Goal: Check status: Check status

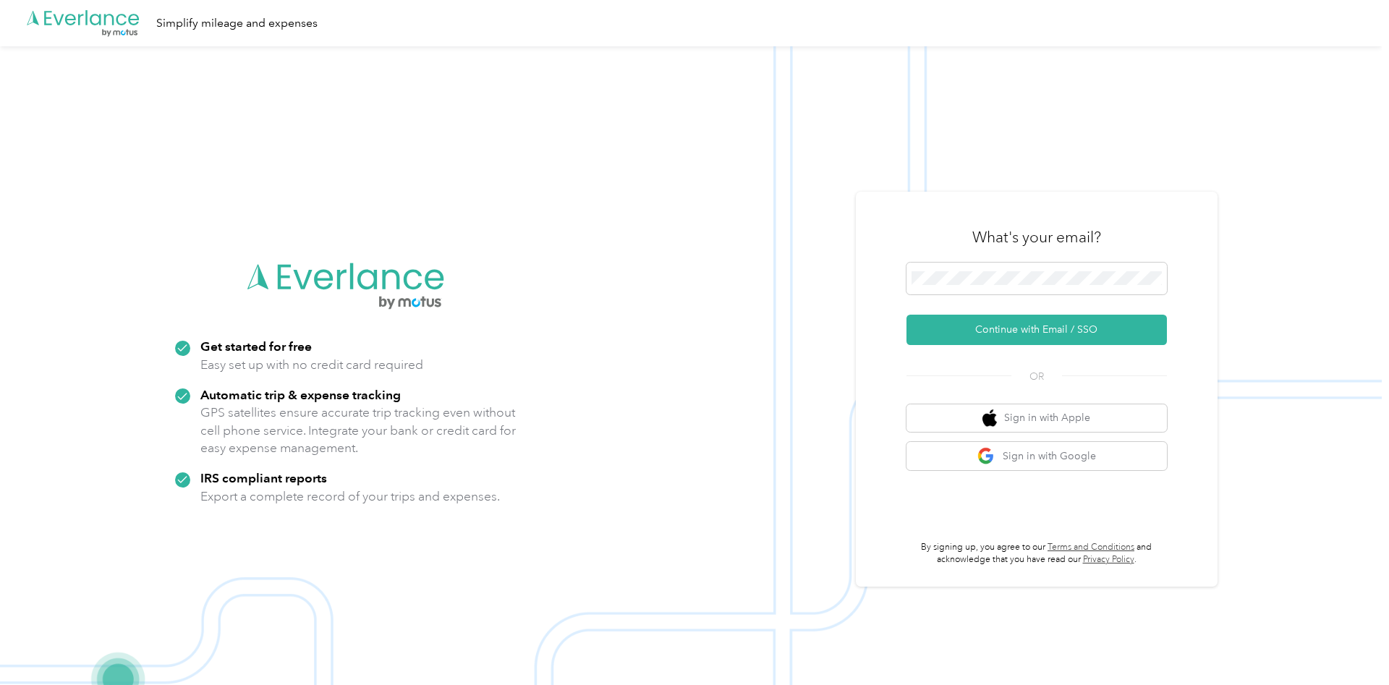
click at [994, 189] on img at bounding box center [690, 388] width 1381 height 685
click at [1013, 336] on button "Continue with Email / SSO" at bounding box center [1036, 330] width 260 height 30
click at [1045, 319] on button "Continue with Email / SSO" at bounding box center [1036, 330] width 260 height 30
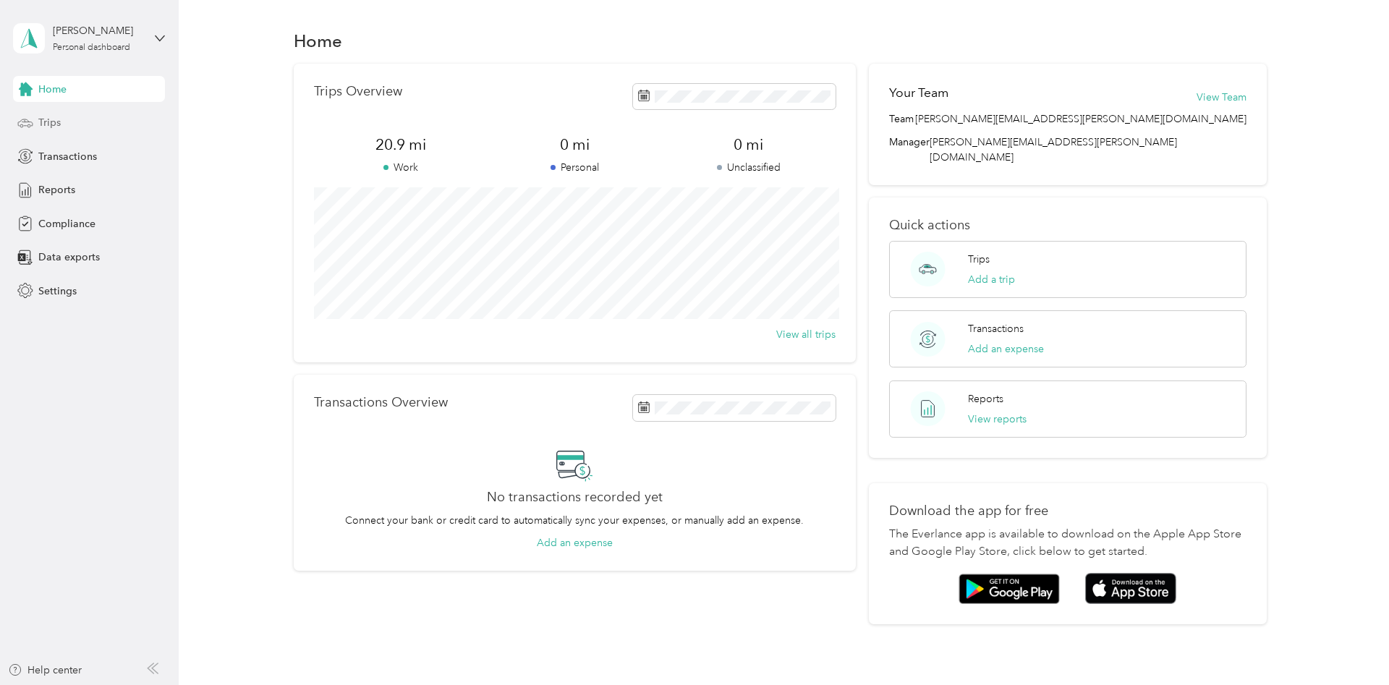
click at [74, 135] on div "Trips" at bounding box center [89, 123] width 152 height 26
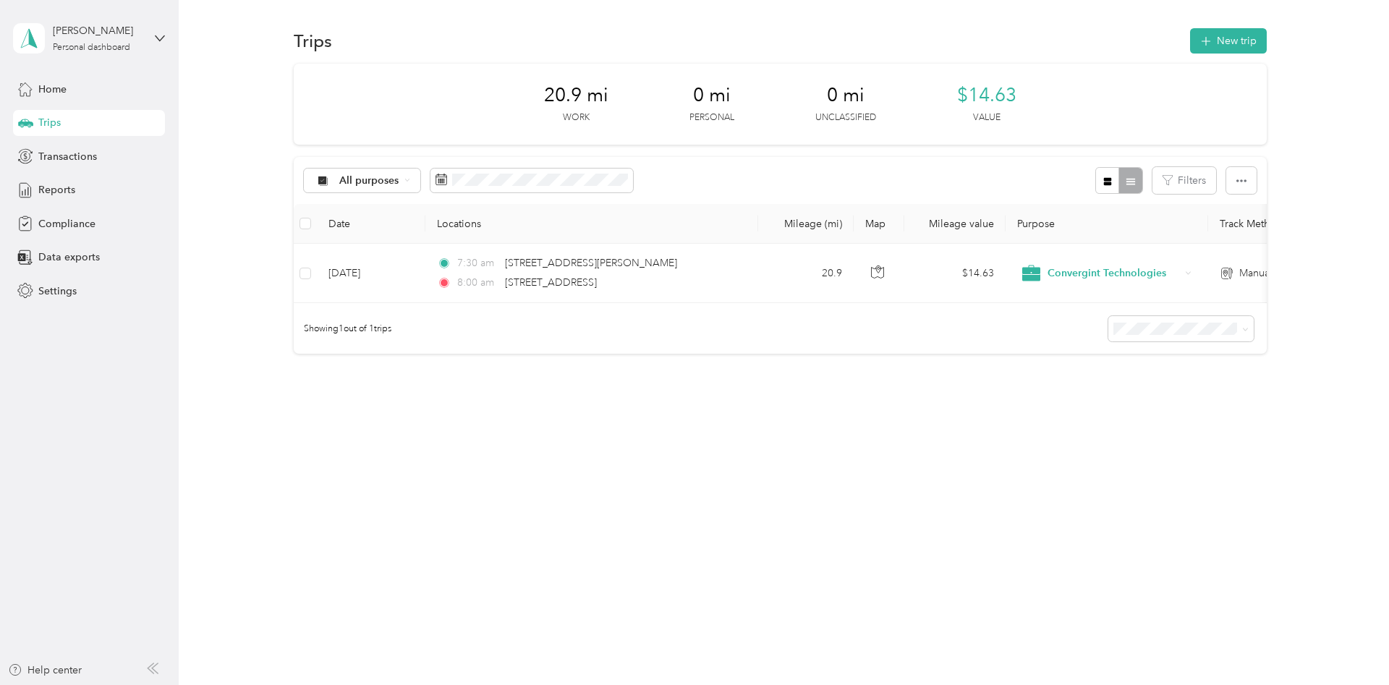
click at [82, 125] on div "Trips" at bounding box center [89, 123] width 152 height 26
click at [85, 88] on div "Home" at bounding box center [89, 89] width 152 height 26
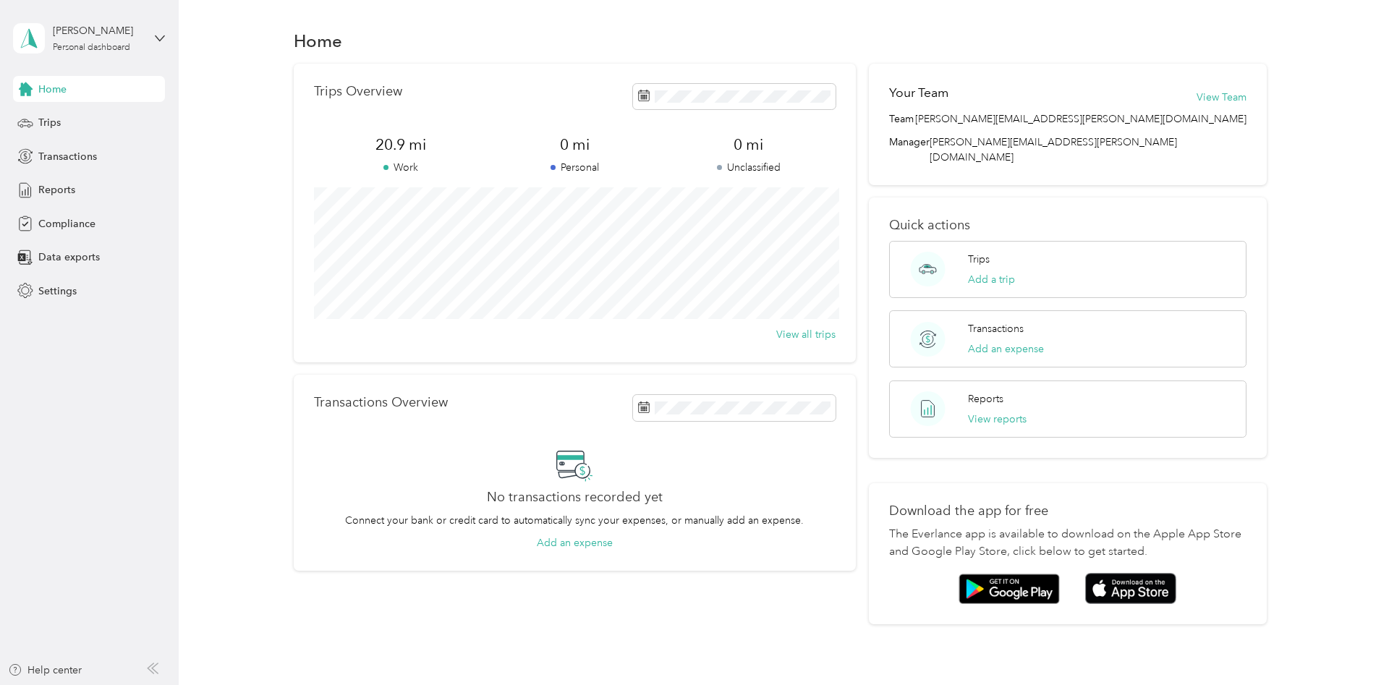
click at [804, 17] on div "Home Trips Overview 20.9 mi Work 0 mi Personal 0 mi Unclassified View all trips…" at bounding box center [780, 351] width 1203 height 702
click at [86, 219] on span "Compliance" at bounding box center [66, 223] width 57 height 15
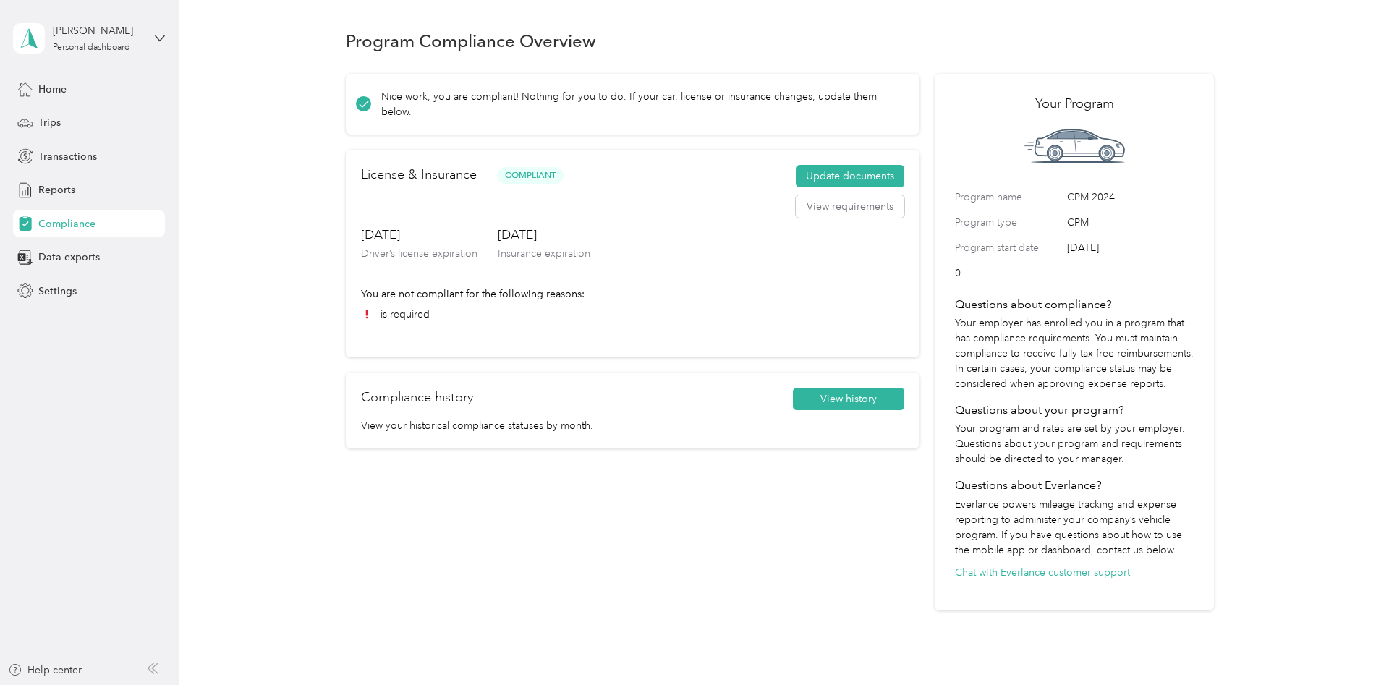
click at [367, 316] on icon at bounding box center [367, 315] width 12 height 12
click at [401, 311] on li "is required" at bounding box center [632, 314] width 543 height 15
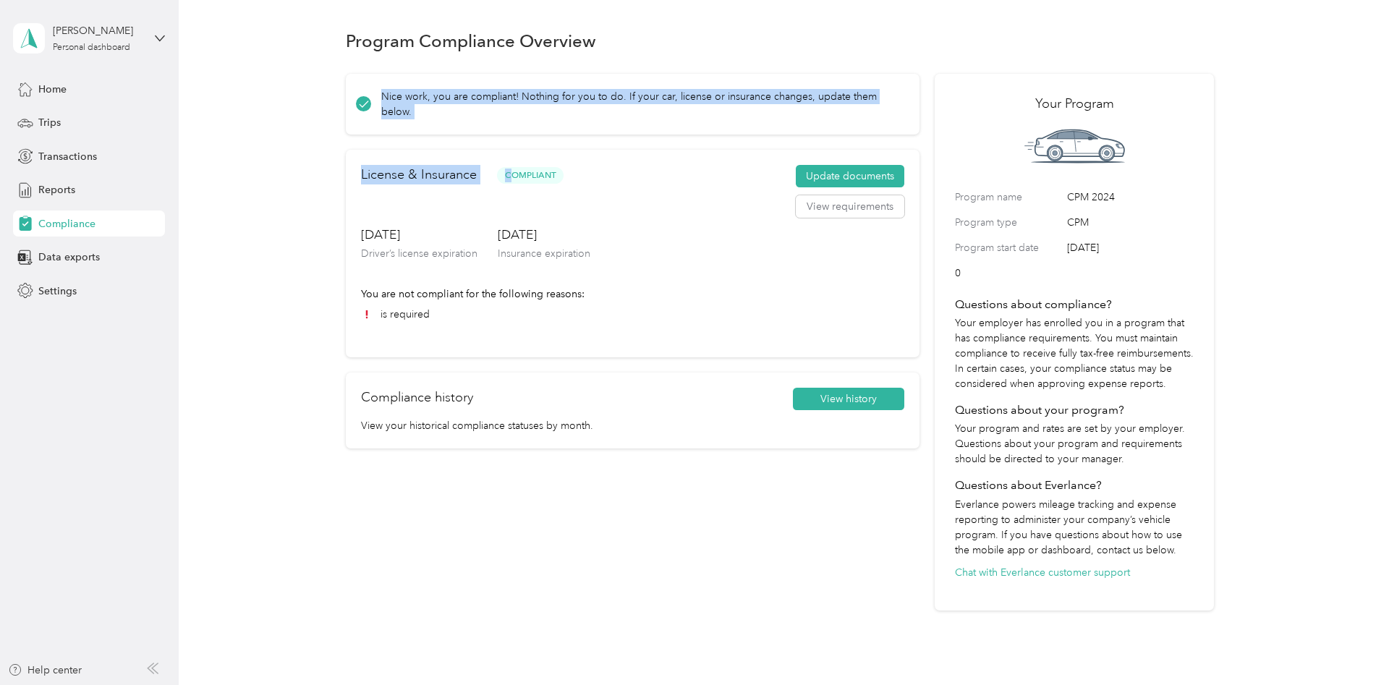
drag, startPoint x: 332, startPoint y: 22, endPoint x: 516, endPoint y: 189, distance: 248.8
click at [516, 189] on div "Program Compliance Overview Nice work, you are compliant! Nothing for you to do…" at bounding box center [780, 344] width 1203 height 689
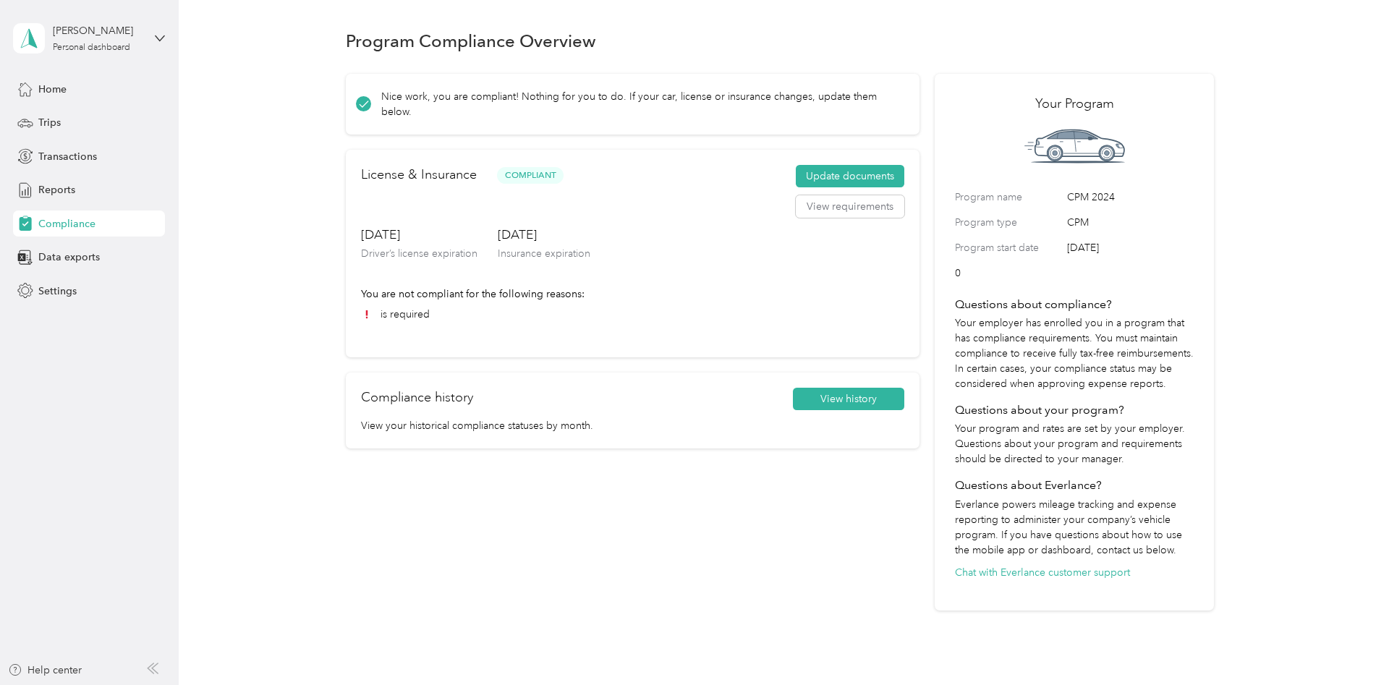
click at [417, 542] on div "Nice work, you are compliant! Nothing for you to do. If your car, license or in…" at bounding box center [632, 342] width 573 height 537
click at [916, 38] on div "Program Compliance Overview" at bounding box center [780, 40] width 868 height 30
